Goal: Information Seeking & Learning: Find specific fact

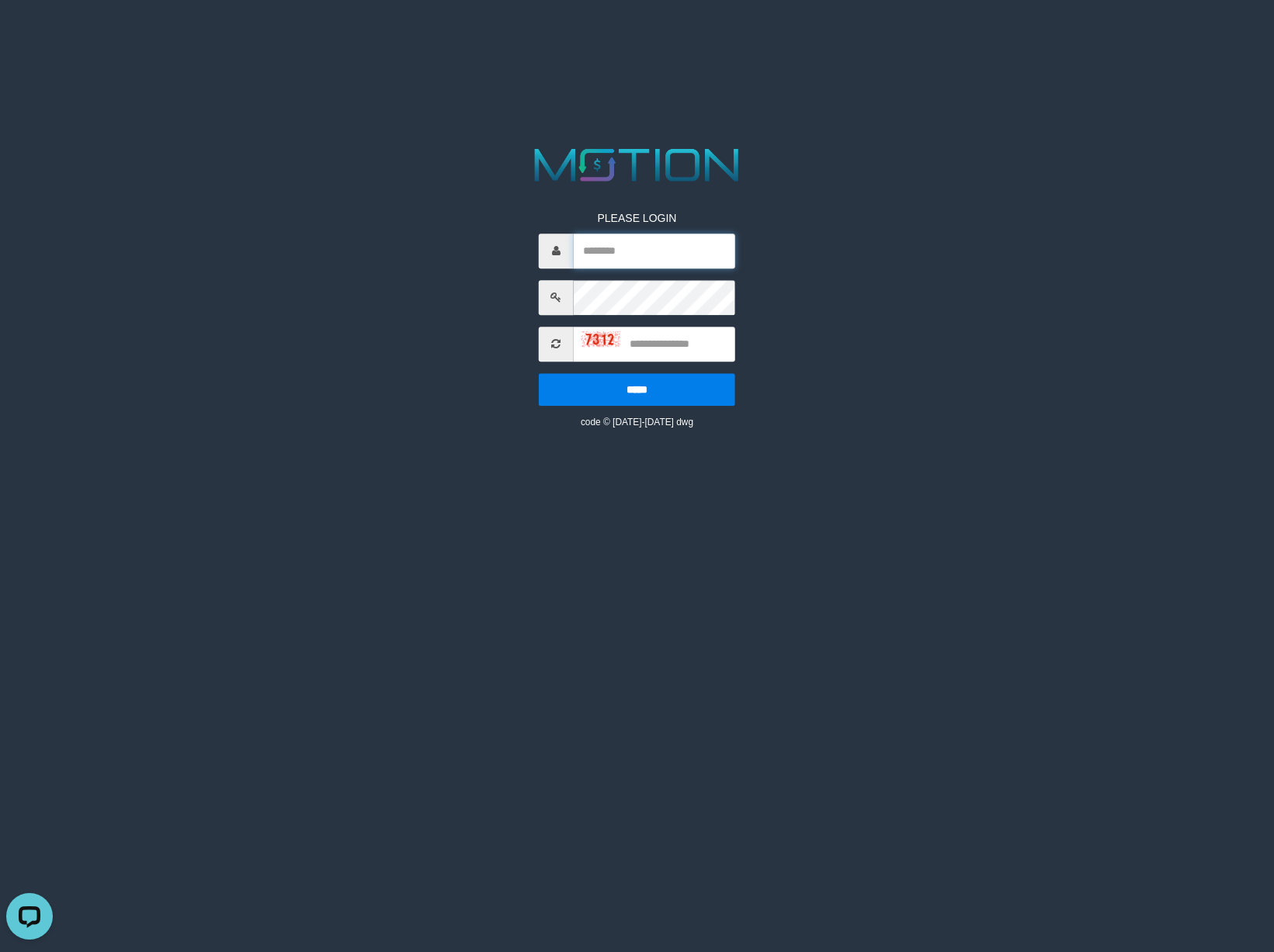
drag, startPoint x: 646, startPoint y: 261, endPoint x: 652, endPoint y: 269, distance: 10.0
click at [648, 259] on input "text" at bounding box center [654, 251] width 161 height 35
type input "*********"
click at [692, 350] on input "text" at bounding box center [654, 344] width 161 height 35
type input "****"
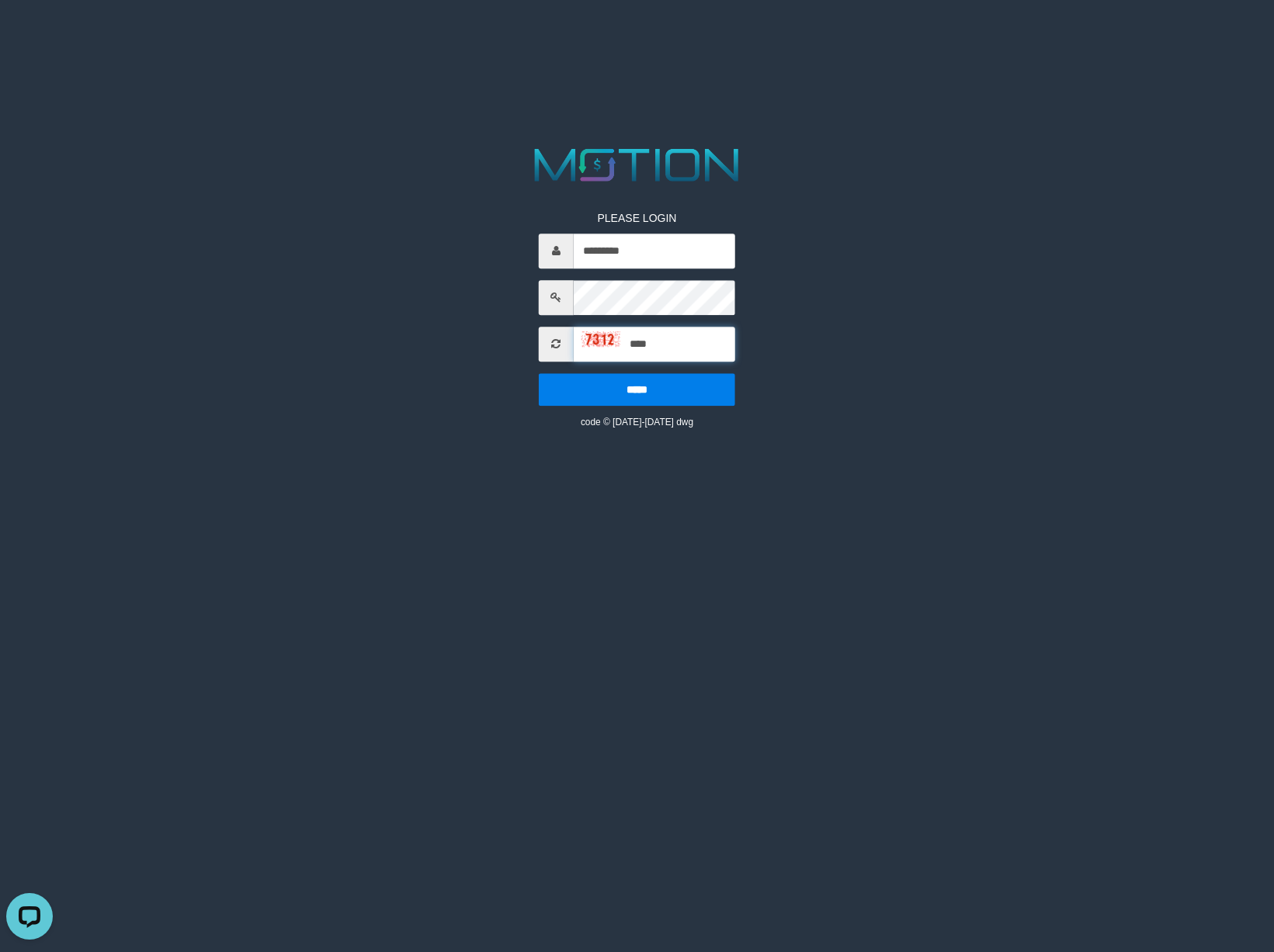
click at [538, 373] on input "*****" at bounding box center [637, 390] width 196 height 33
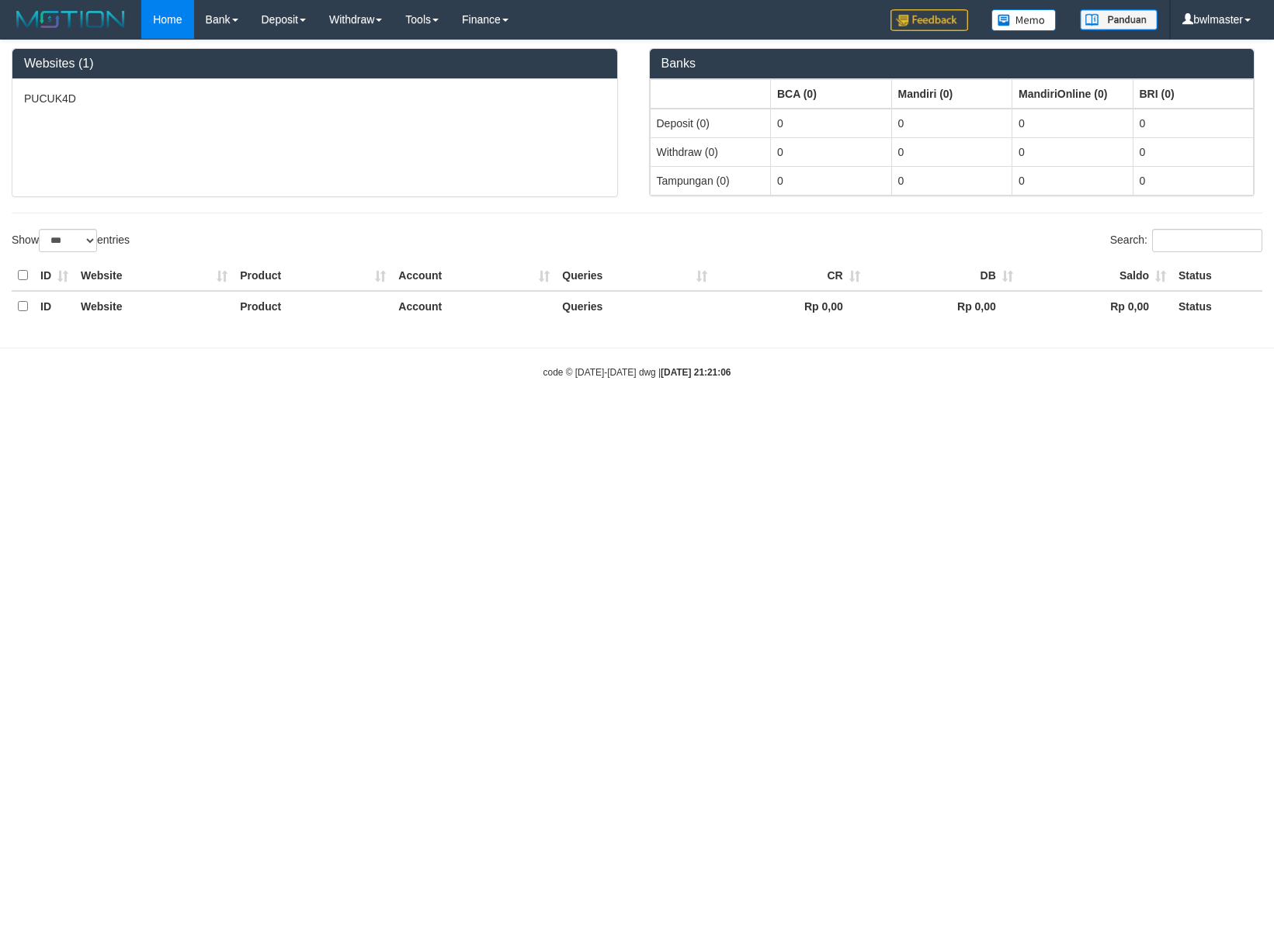
select select "***"
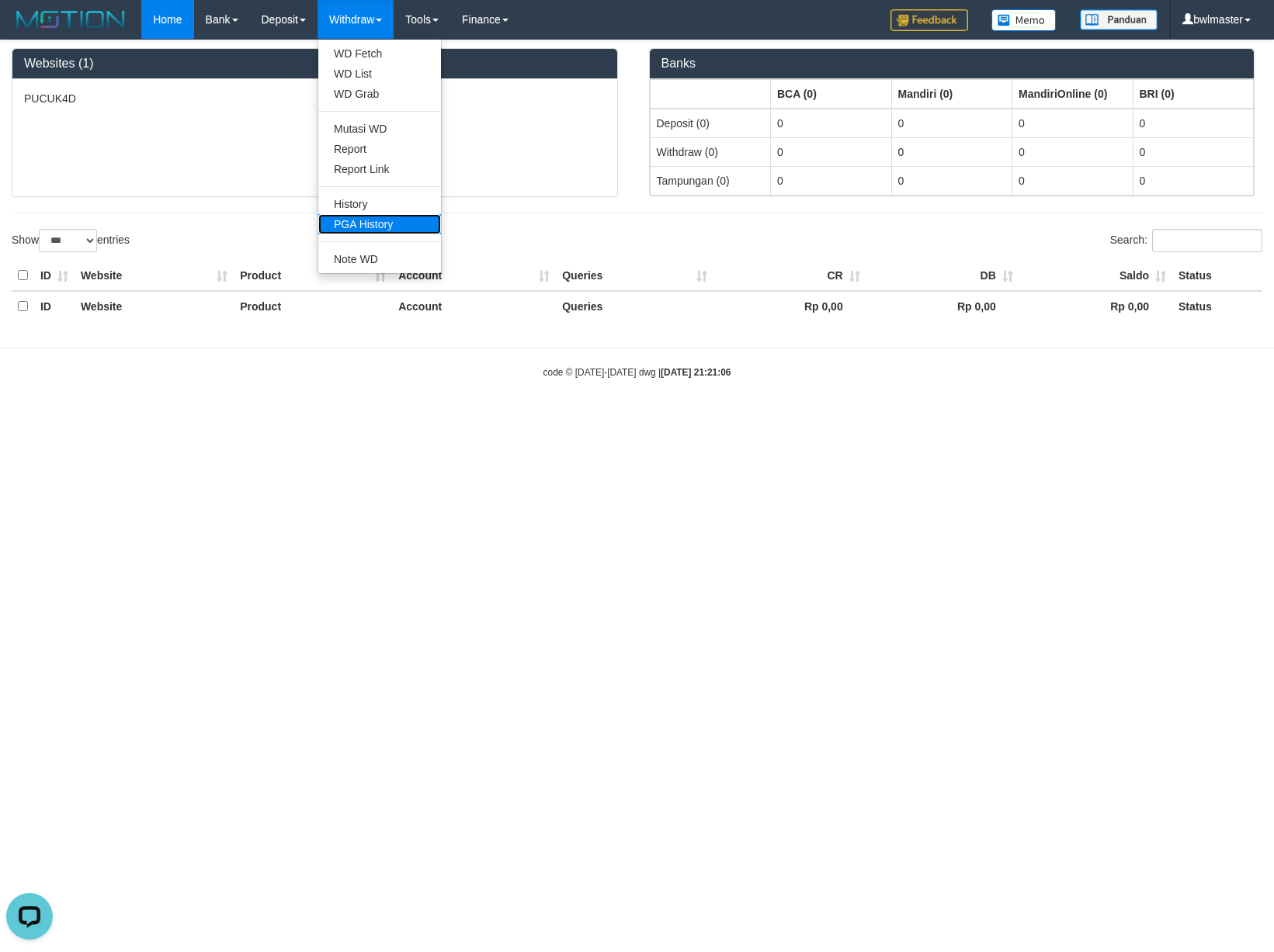
click at [383, 219] on link "PGA History" at bounding box center [379, 224] width 122 height 20
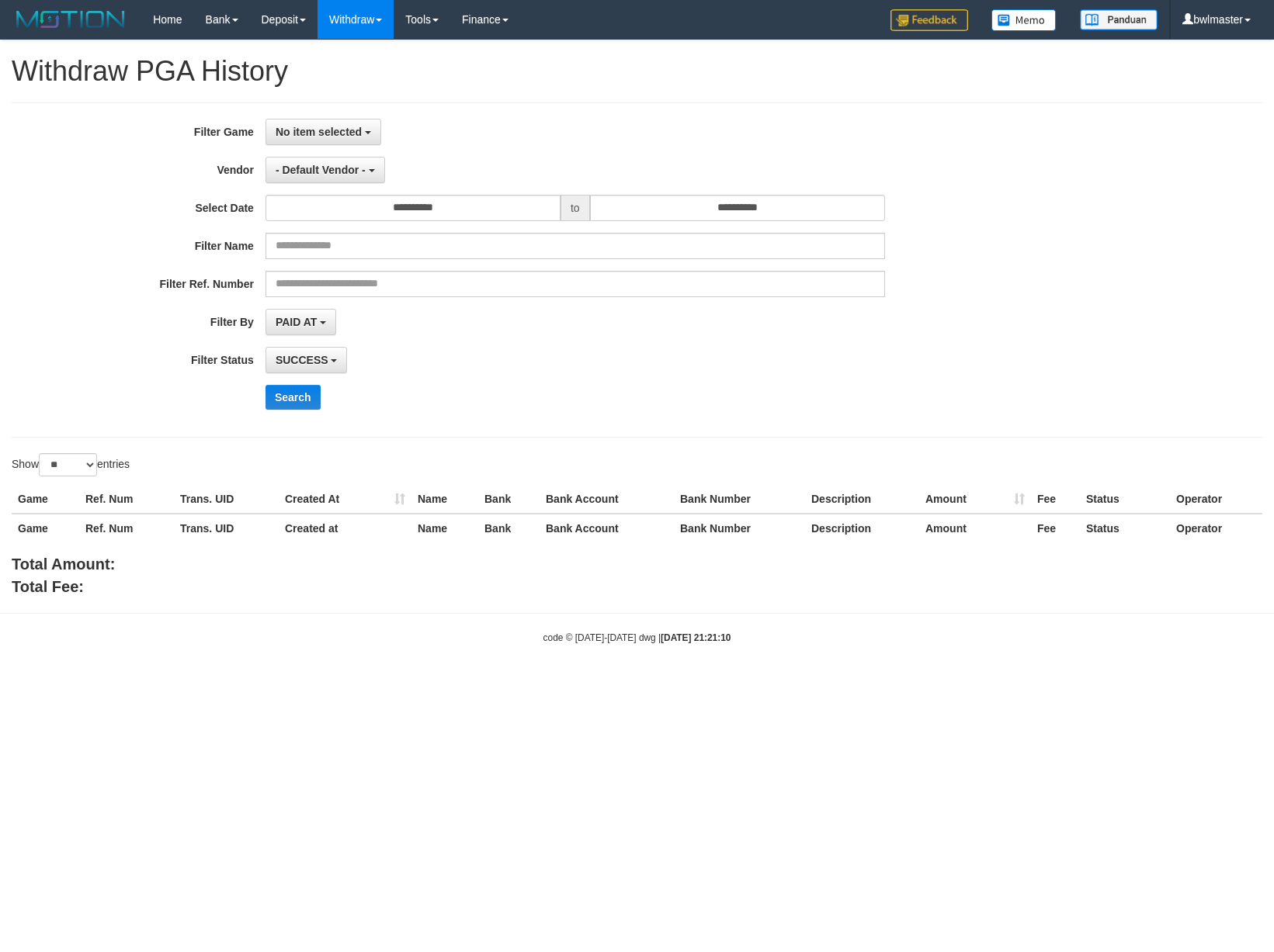
select select
select select "**"
drag, startPoint x: 301, startPoint y: 122, endPoint x: 308, endPoint y: 135, distance: 14.8
click at [304, 121] on button "No item selected" at bounding box center [323, 132] width 115 height 26
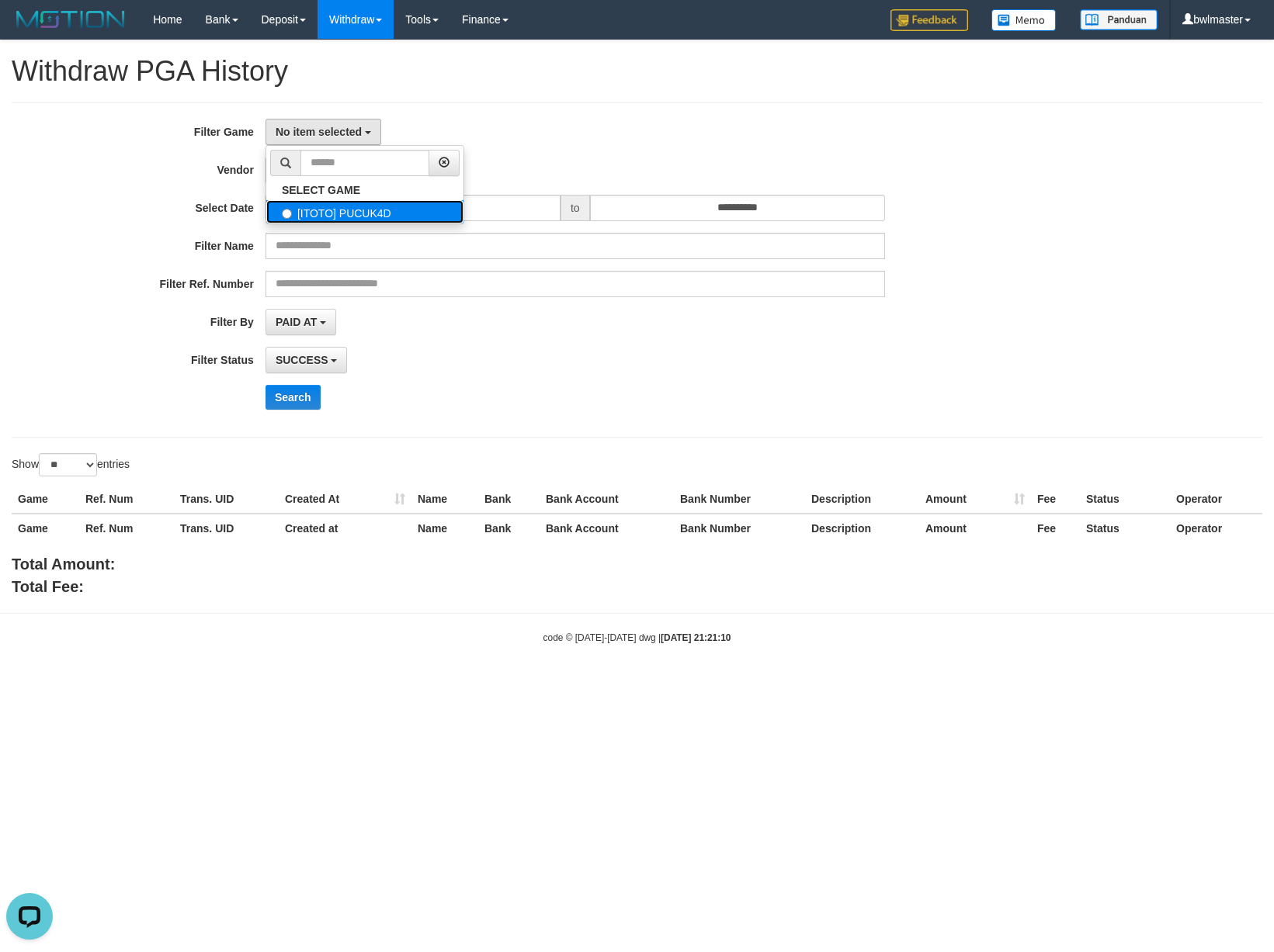
click at [317, 213] on label "[ITOTO] PUCUK4D" at bounding box center [365, 212] width 197 height 23
select select "****"
click at [319, 160] on button "- Default Vendor -" at bounding box center [325, 170] width 119 height 26
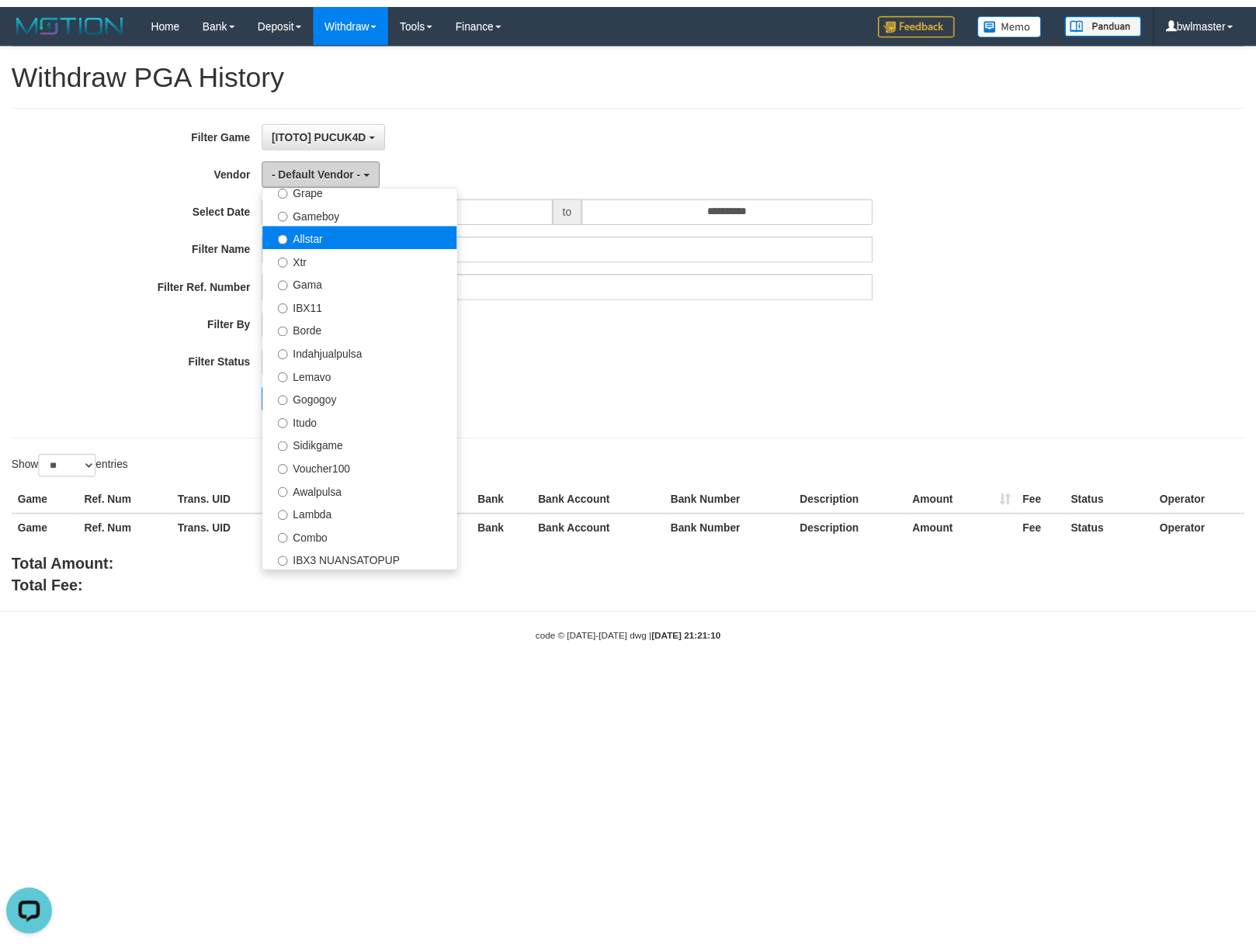
scroll to position [112, 0]
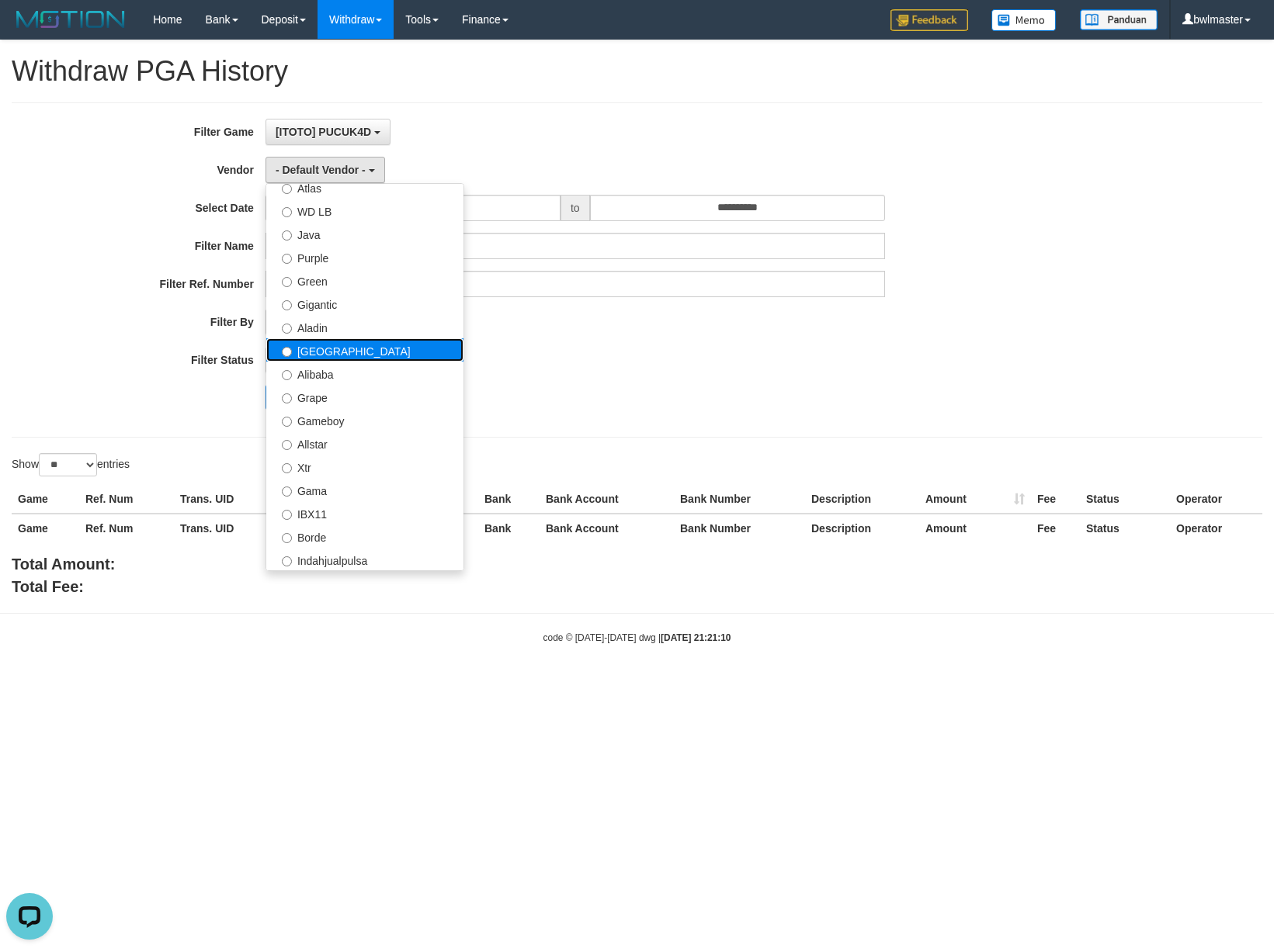
click at [354, 359] on label "Dubai" at bounding box center [365, 350] width 197 height 23
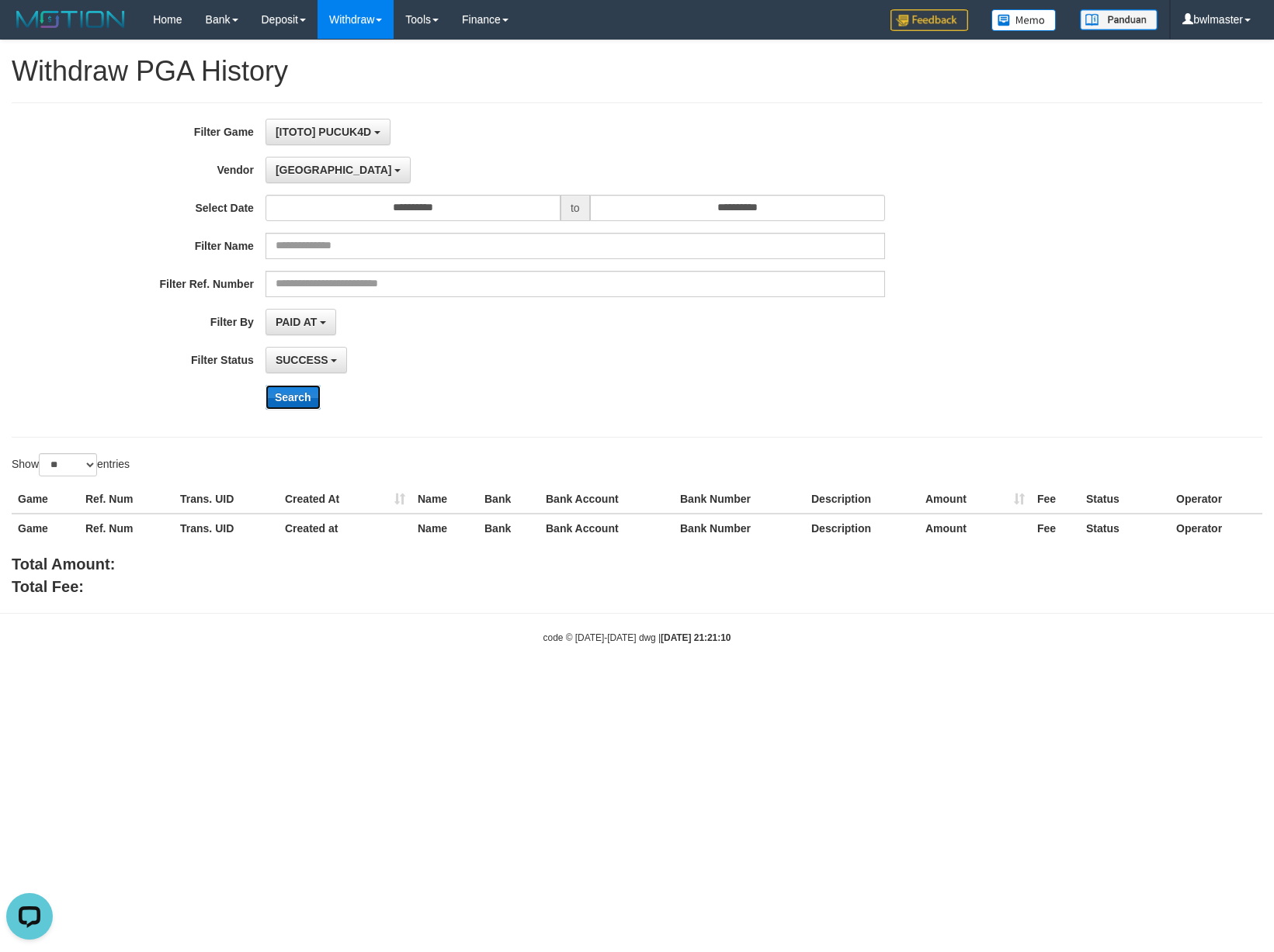
click at [280, 401] on button "Search" at bounding box center [293, 397] width 55 height 25
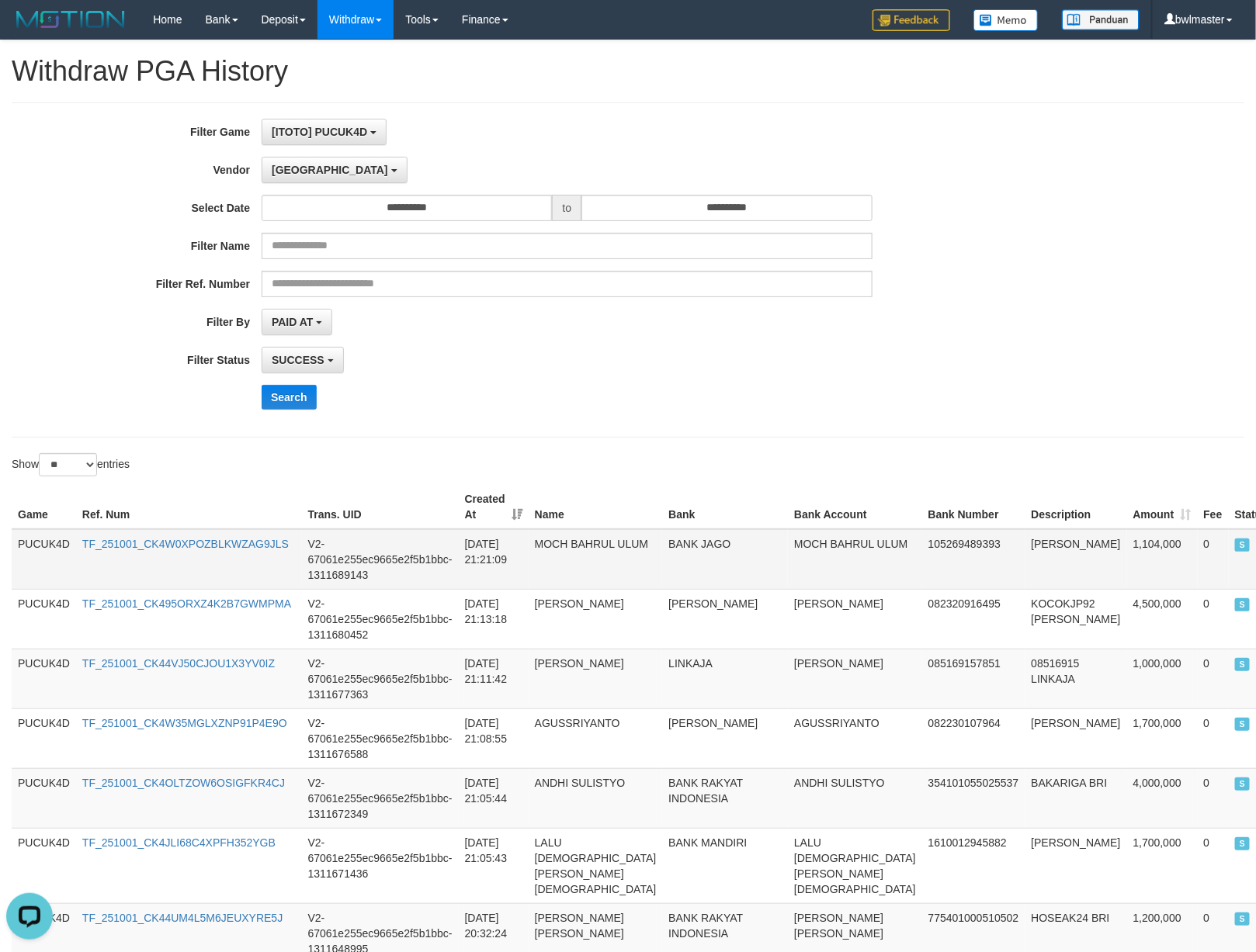
click at [683, 550] on td "BANK JAGO" at bounding box center [725, 559] width 125 height 61
click at [788, 547] on td "MOCH BAHRUL ULUM" at bounding box center [855, 559] width 134 height 61
copy td
click at [788, 547] on td "MOCH BAHRUL ULUM" at bounding box center [855, 559] width 134 height 61
copy td "MOCH BAHRUL ULUM"
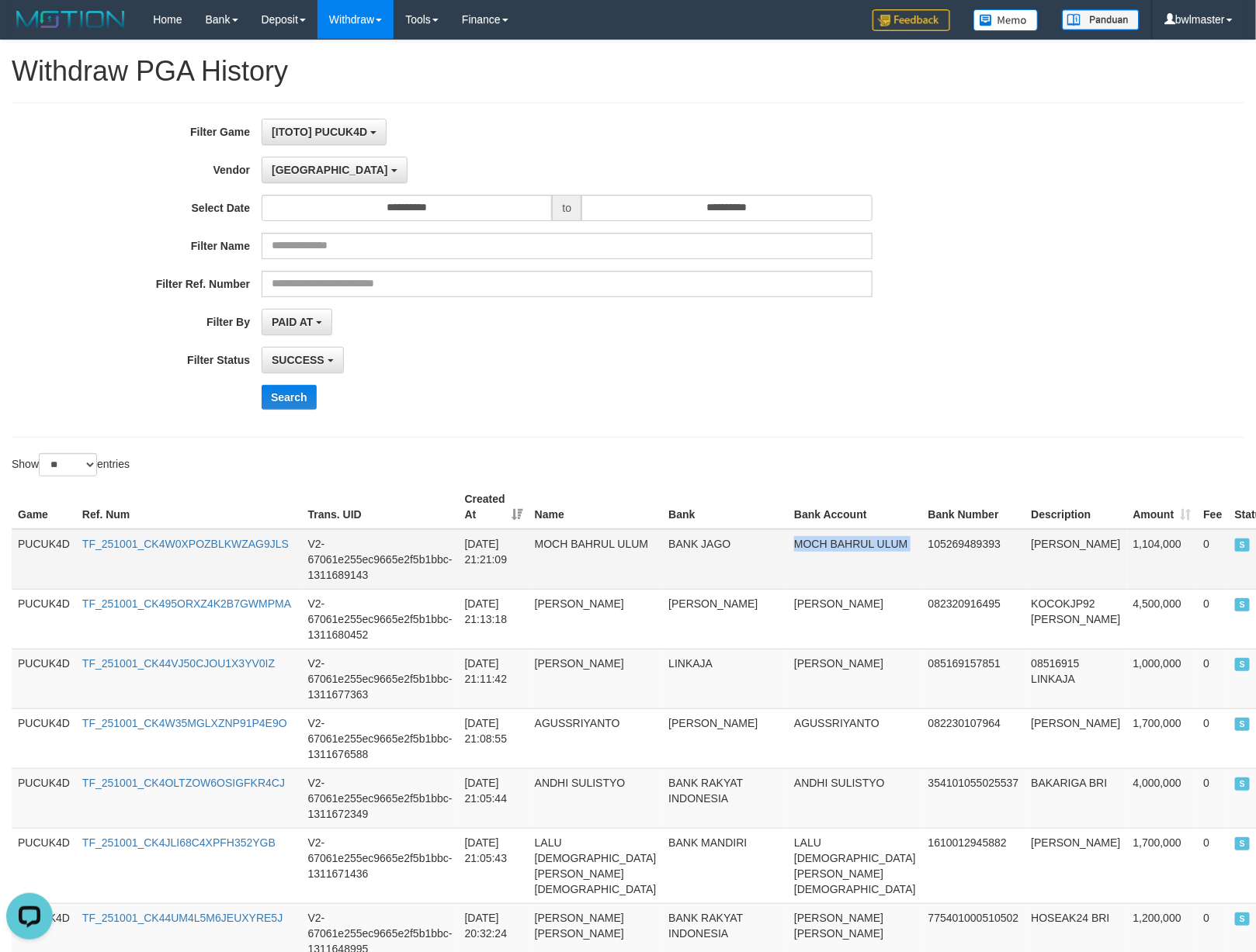
click at [788, 547] on td "MOCH BAHRUL ULUM" at bounding box center [855, 559] width 134 height 61
click at [1025, 549] on td "MUGOREJEKI JAGO" at bounding box center [1076, 559] width 102 height 61
copy td "MUGOREJEKI"
click at [1025, 549] on td "MUGOREJEKI JAGO" at bounding box center [1076, 559] width 102 height 61
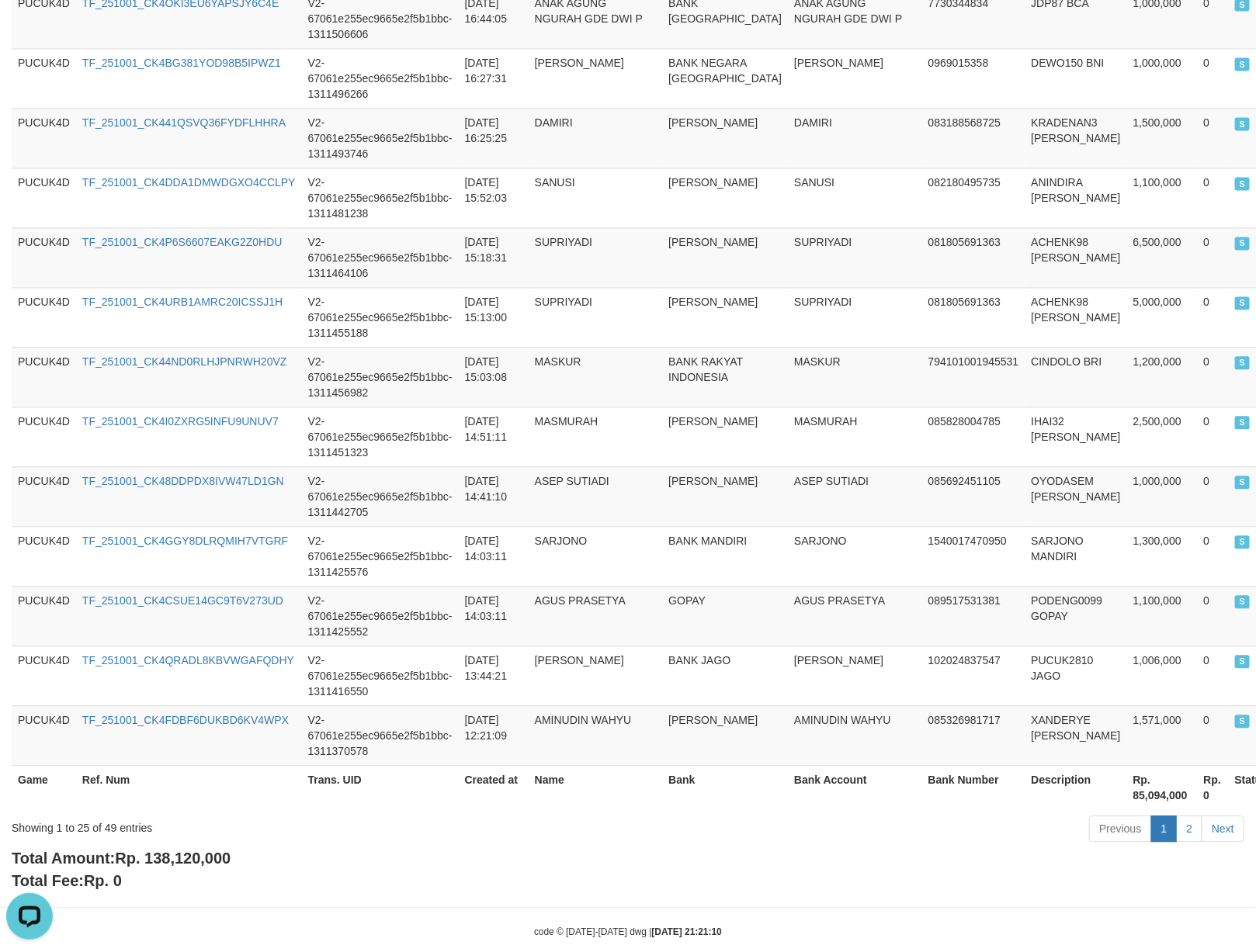
scroll to position [1297, 0]
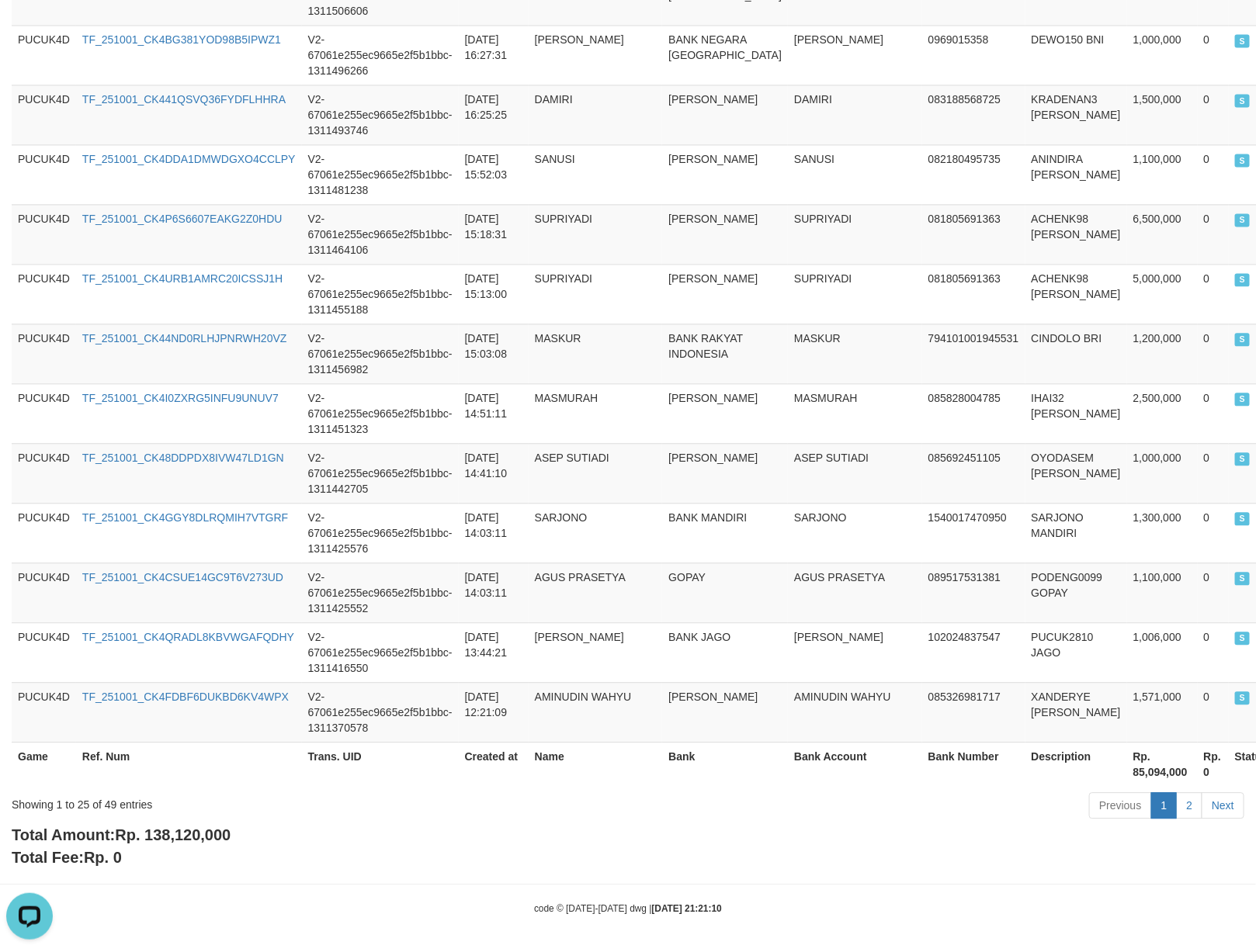
click at [165, 838] on span "Rp. 138,120,000" at bounding box center [172, 835] width 115 height 17
copy span "138,120,000"
click at [165, 838] on span "Rp. 138,120,000" at bounding box center [172, 835] width 115 height 17
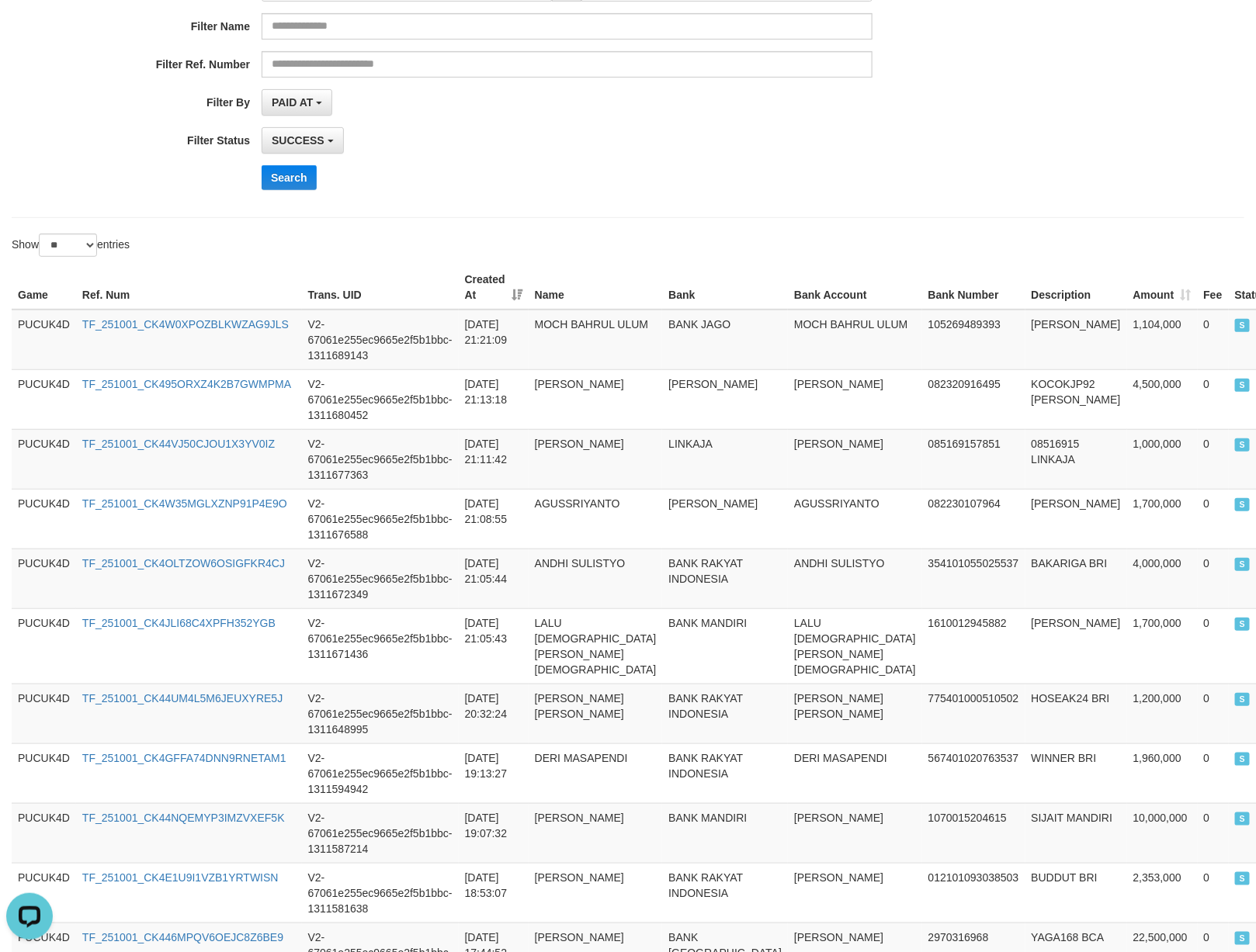
scroll to position [0, 0]
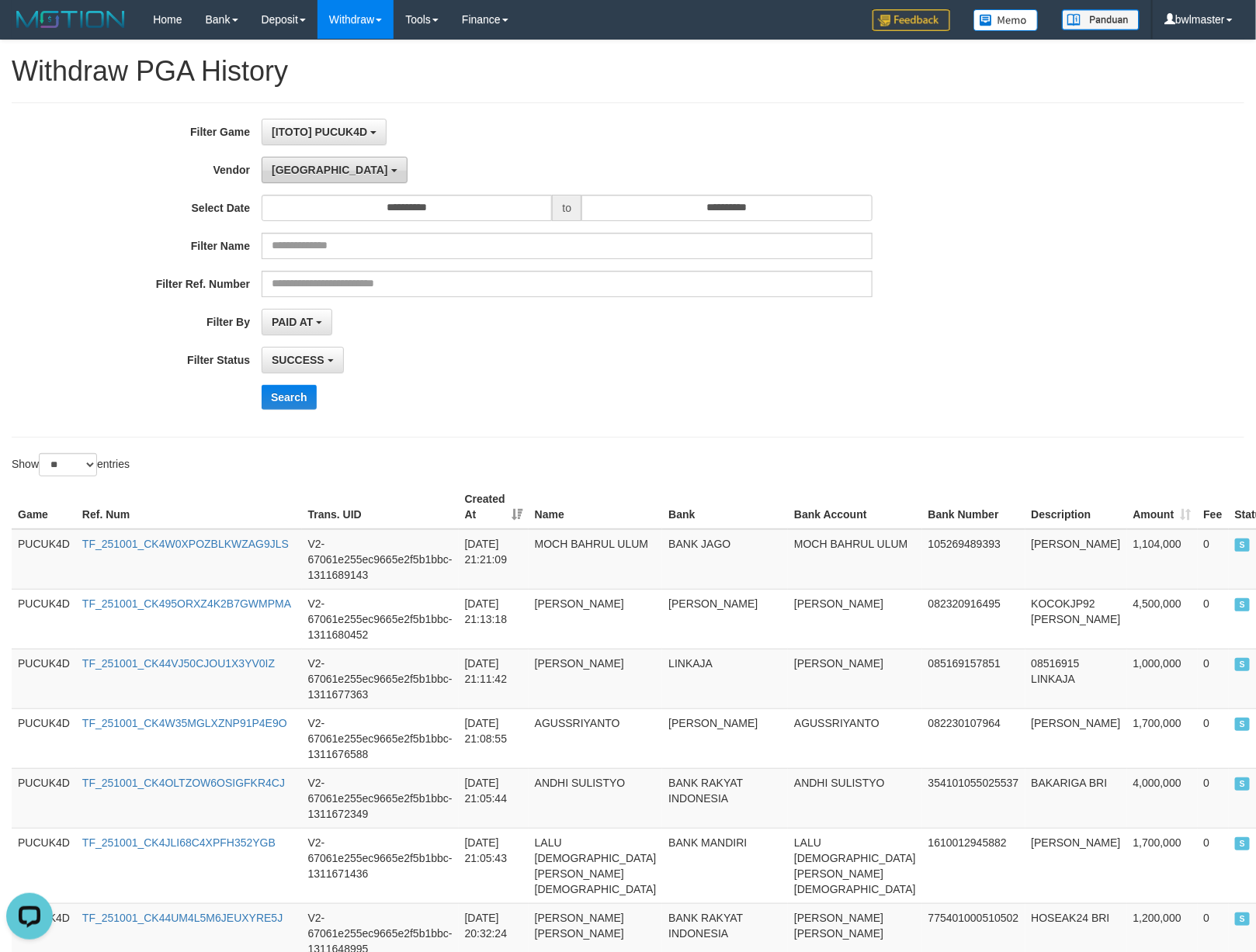
click at [296, 182] on button "Dubai" at bounding box center [334, 170] width 145 height 26
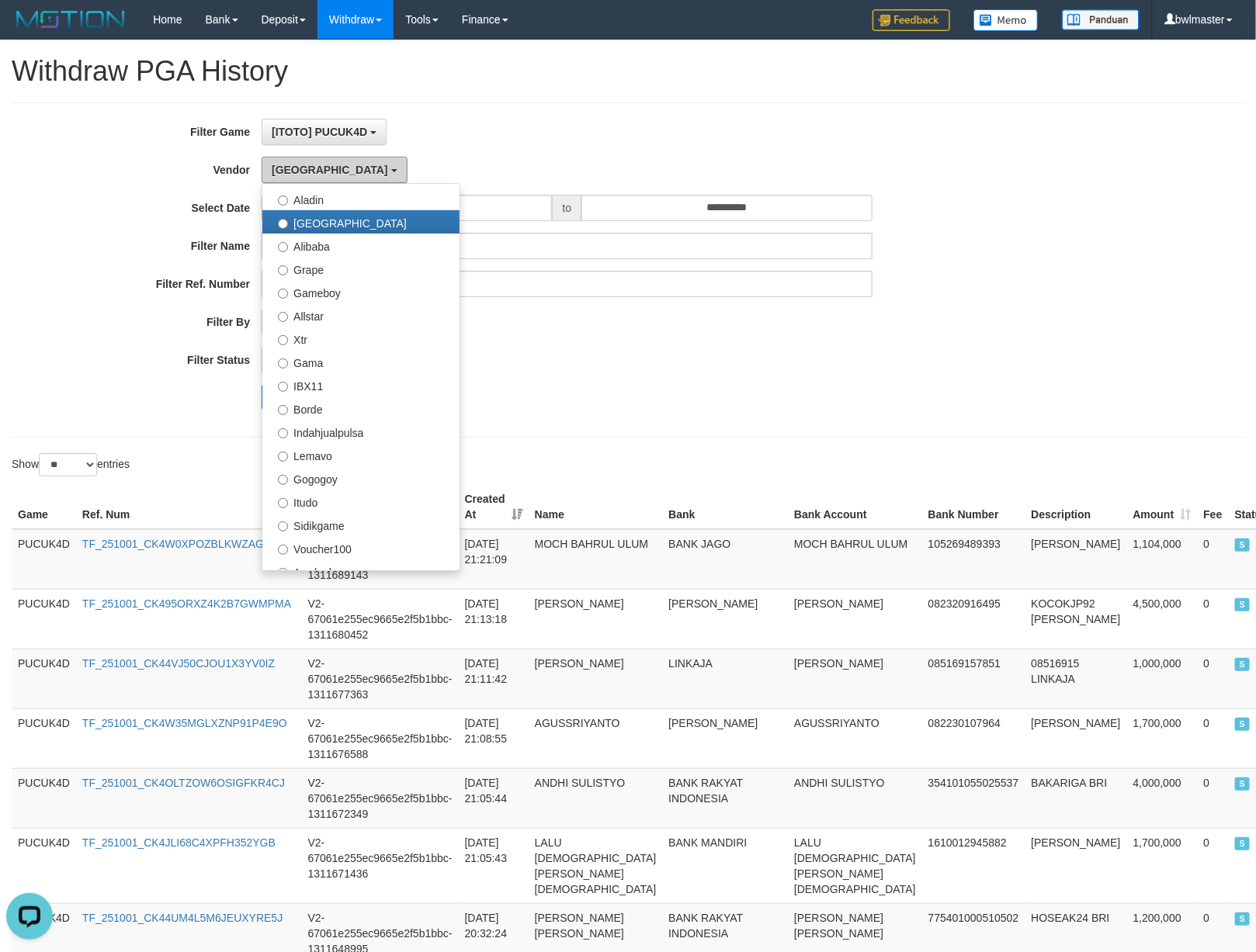
scroll to position [578, 0]
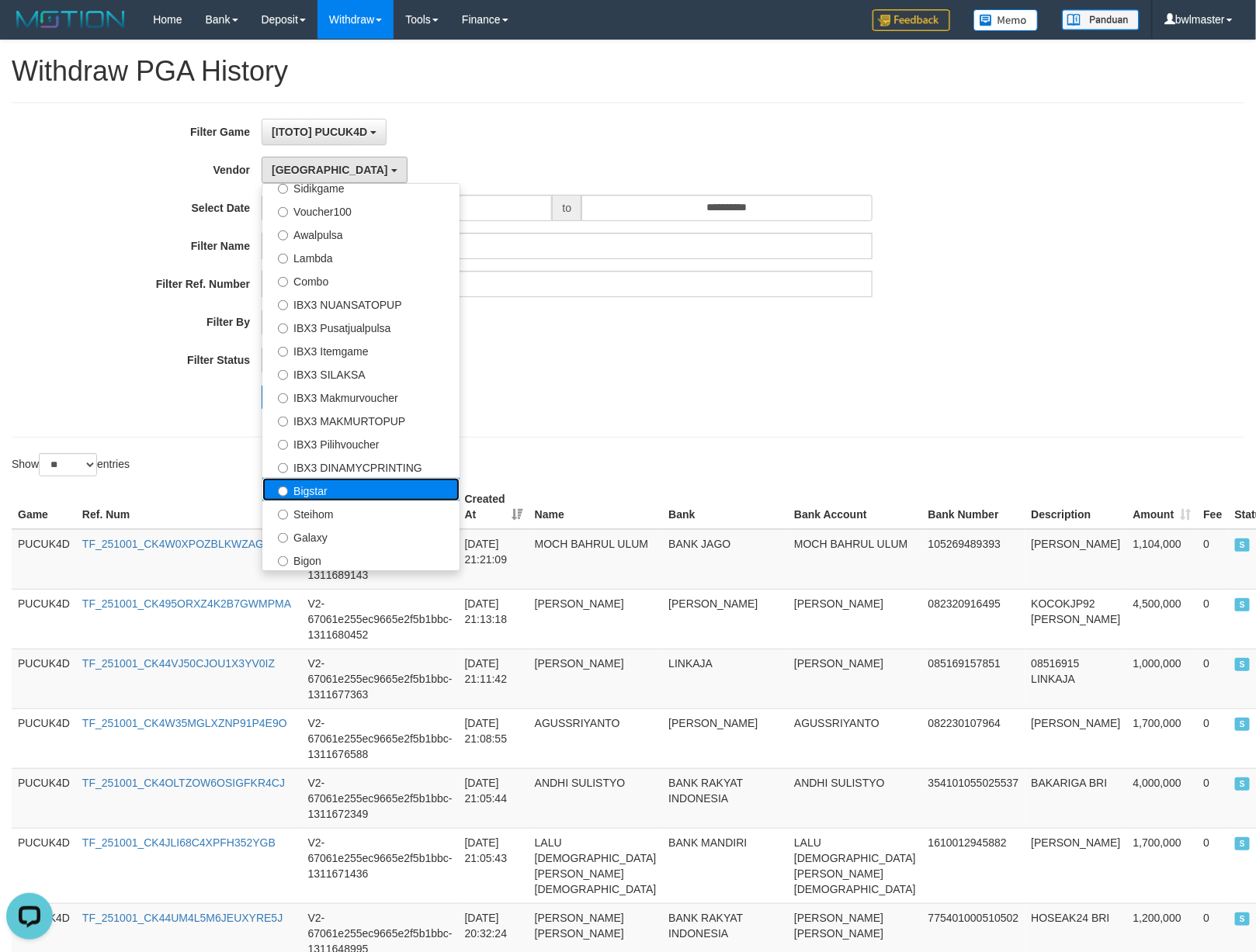
click at [326, 499] on label "Bigstar" at bounding box center [361, 490] width 197 height 23
select select "**********"
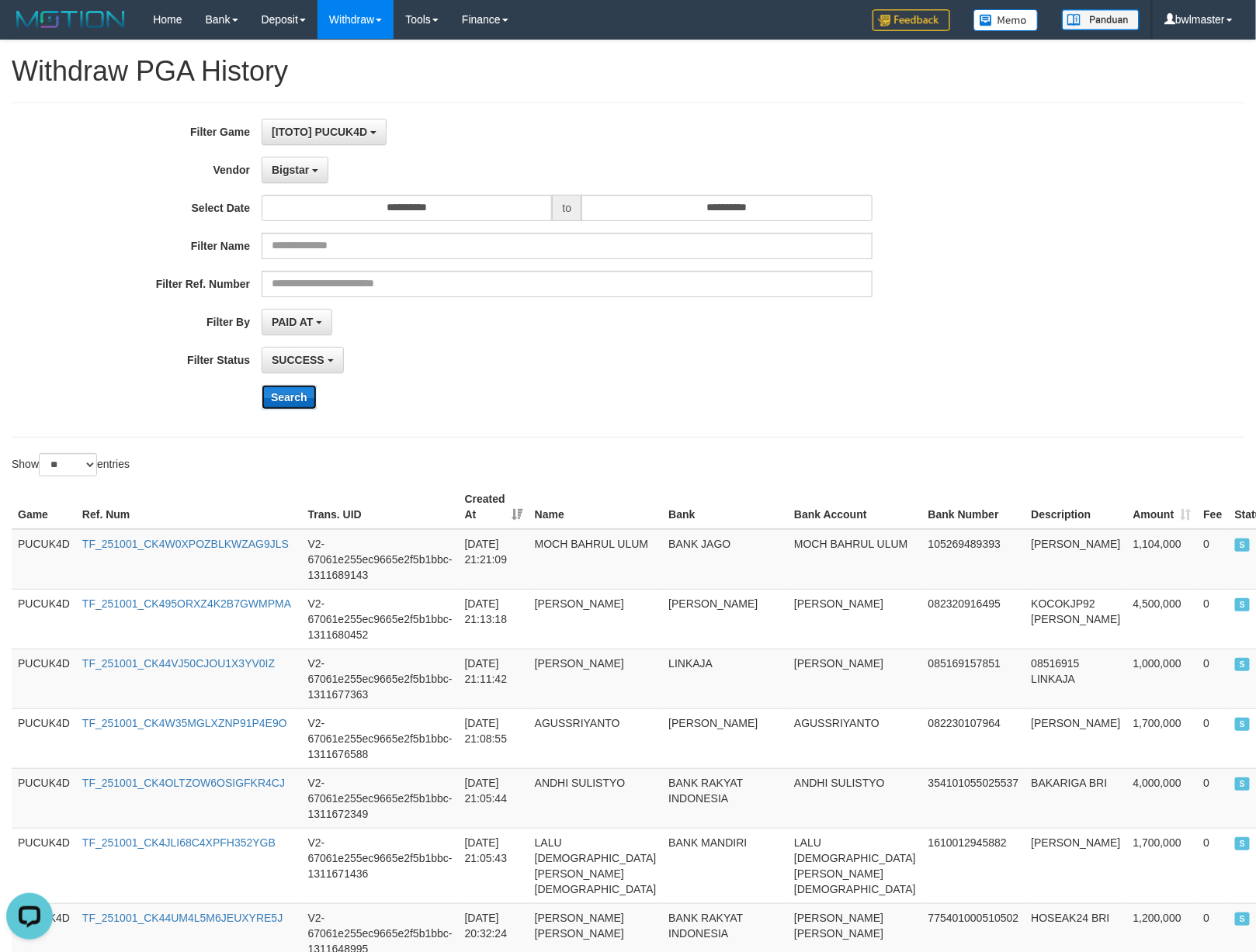
click at [287, 396] on button "Search" at bounding box center [289, 397] width 55 height 25
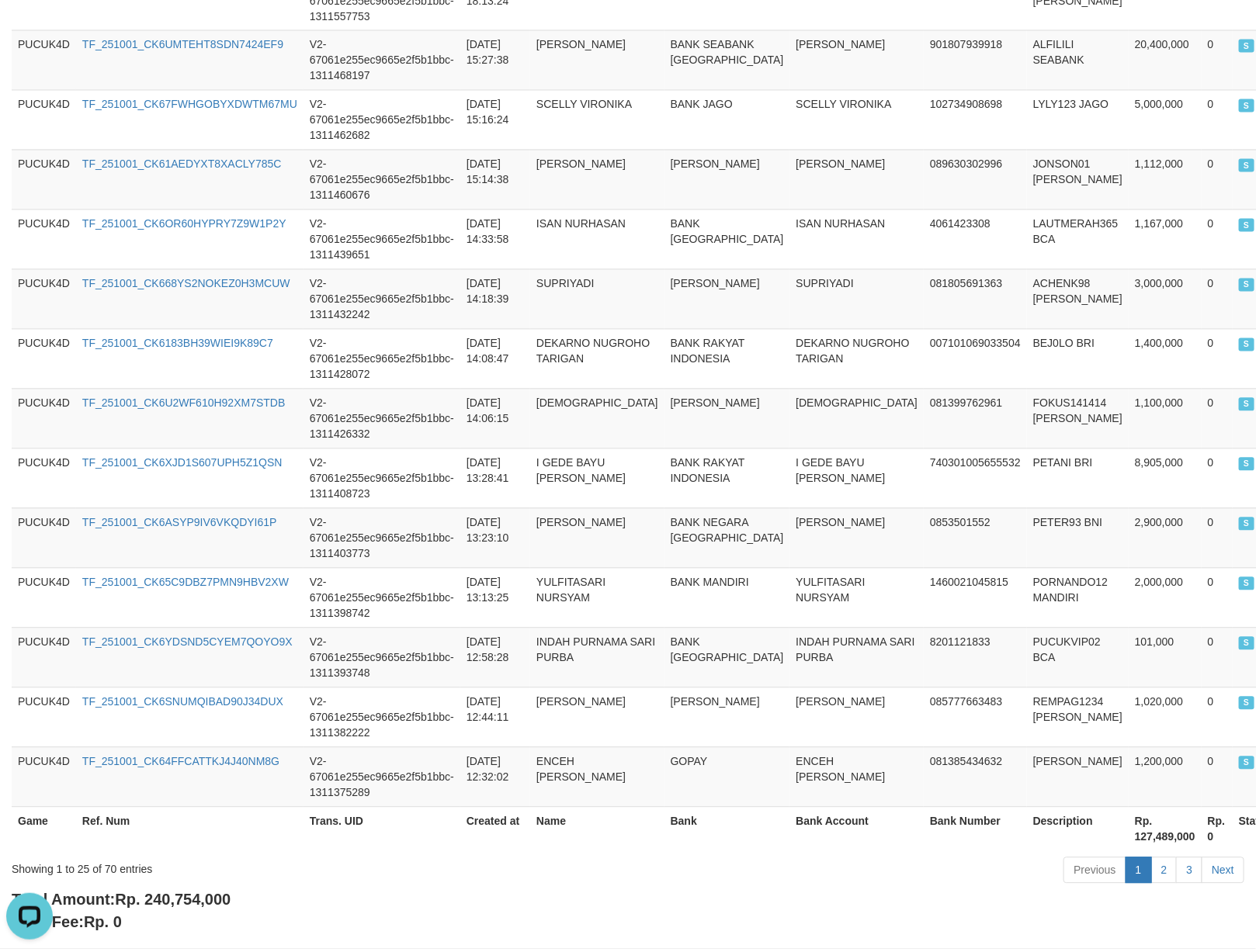
scroll to position [1297, 0]
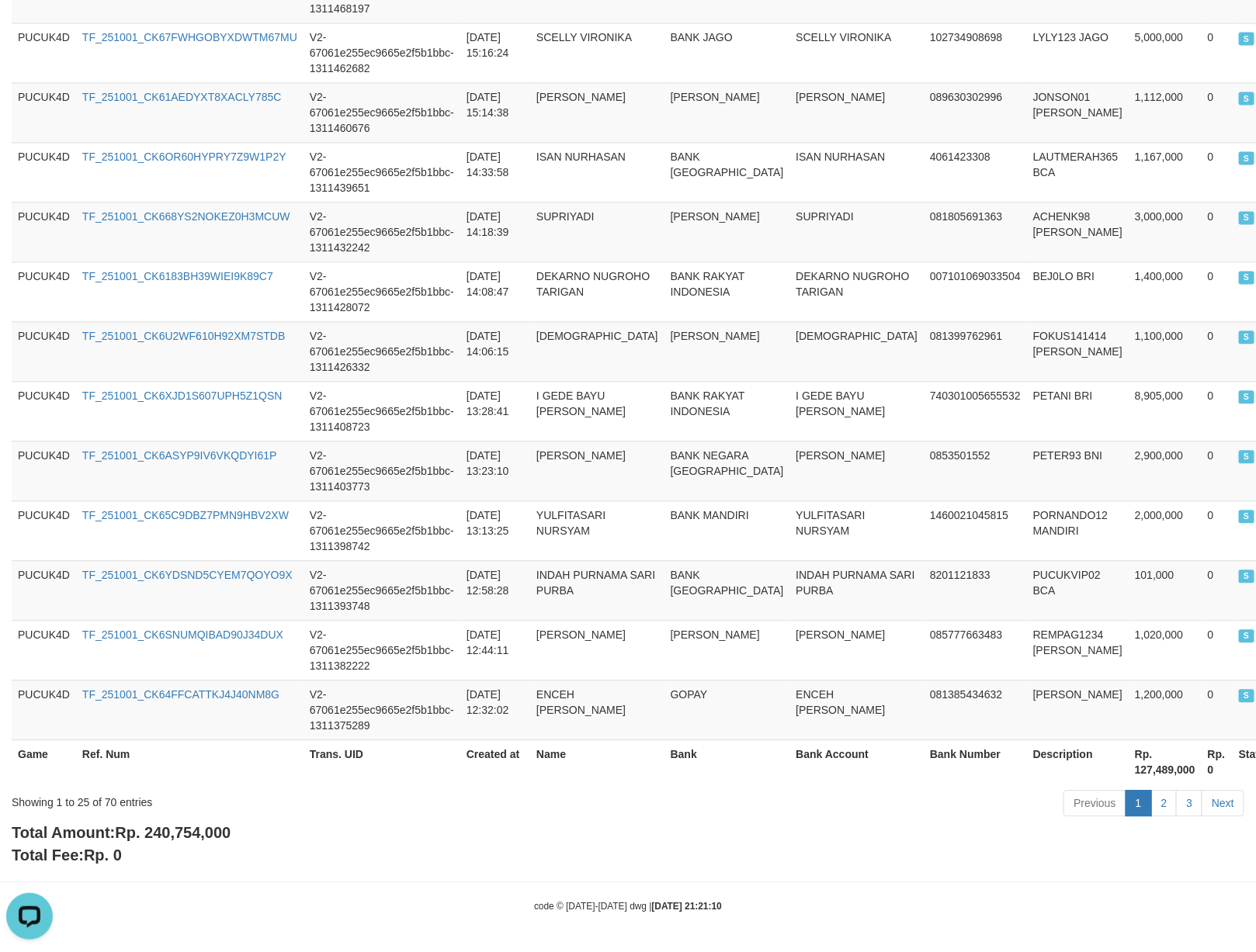
click at [182, 824] on b "Total Amount: Rp. 240,754,000" at bounding box center [121, 833] width 219 height 17
copy span "240,754,000"
